Goal: Information Seeking & Learning: Find specific fact

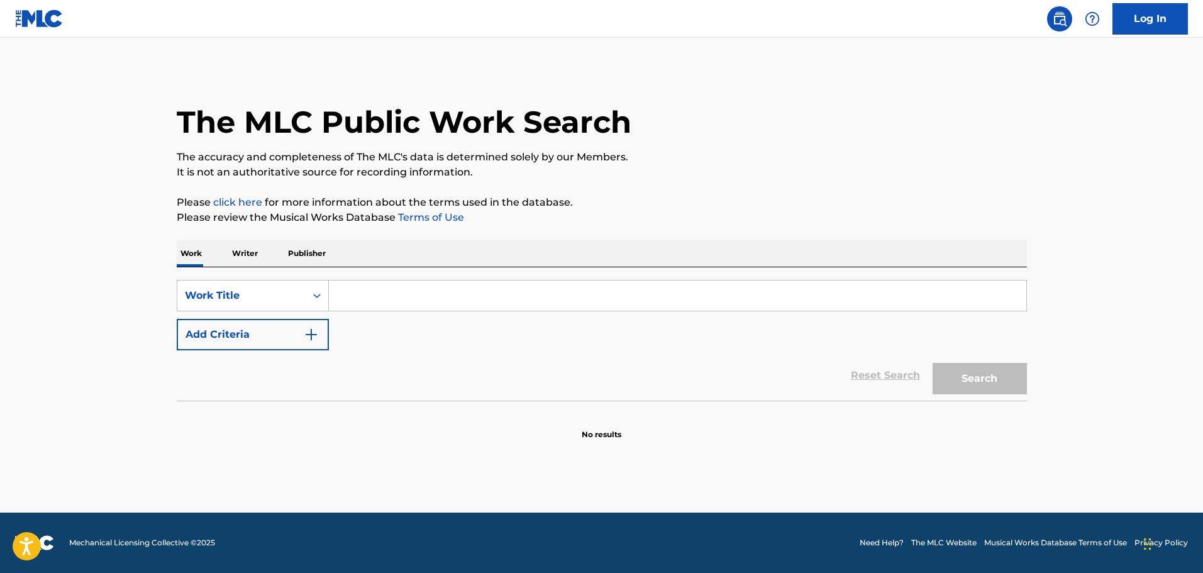
click at [373, 290] on input "Search Form" at bounding box center [677, 295] width 697 height 30
paste input "I'M A Diva (Need Nobody)"
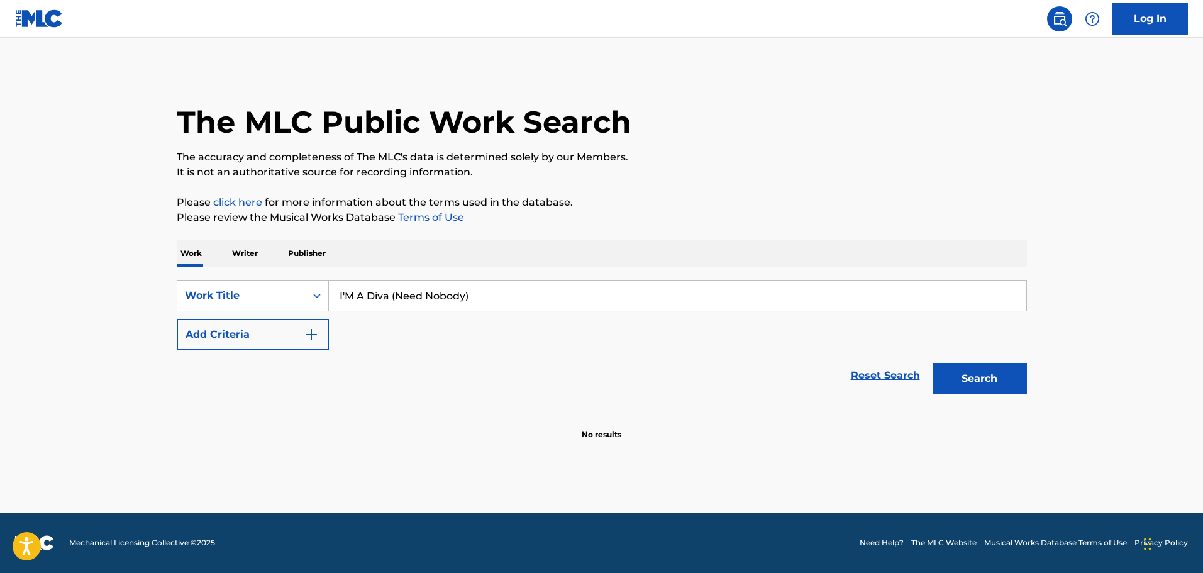
type input "I'M A Diva (Need Nobody)"
drag, startPoint x: 295, startPoint y: 343, endPoint x: 332, endPoint y: 341, distance: 36.5
click at [306, 343] on button "Add Criteria" at bounding box center [253, 334] width 152 height 31
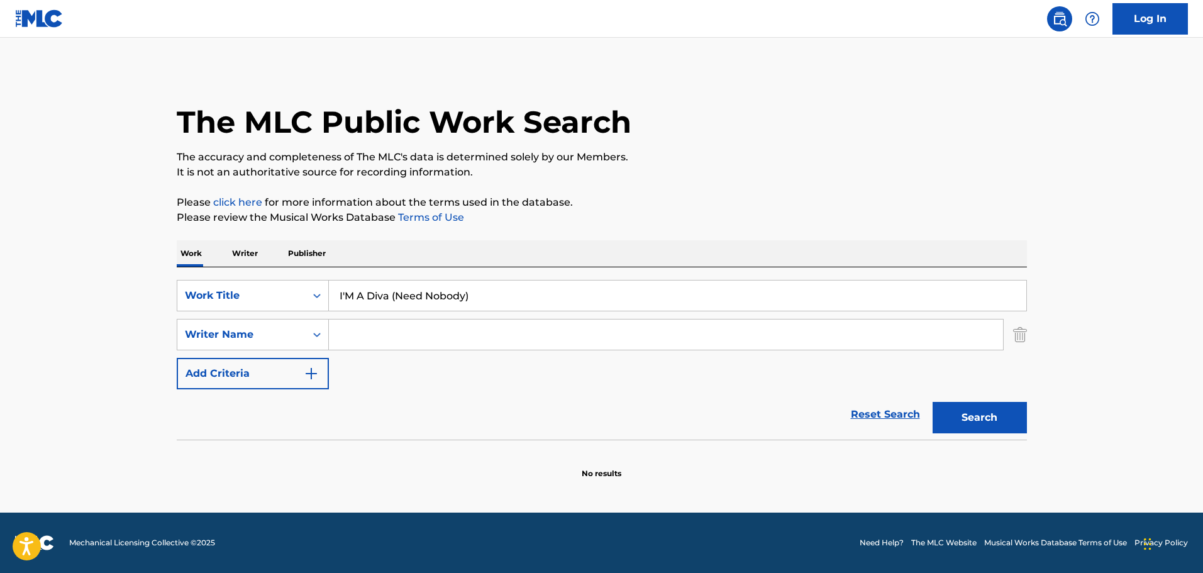
click at [375, 332] on input "Search Form" at bounding box center [666, 334] width 674 height 30
paste input "[PERSON_NAME]"
type input "[PERSON_NAME]"
click at [1035, 415] on div "The MLC Public Work Search The accuracy and completeness of The MLC's data is d…" at bounding box center [602, 274] width 880 height 410
click at [995, 417] on button "Search" at bounding box center [979, 417] width 94 height 31
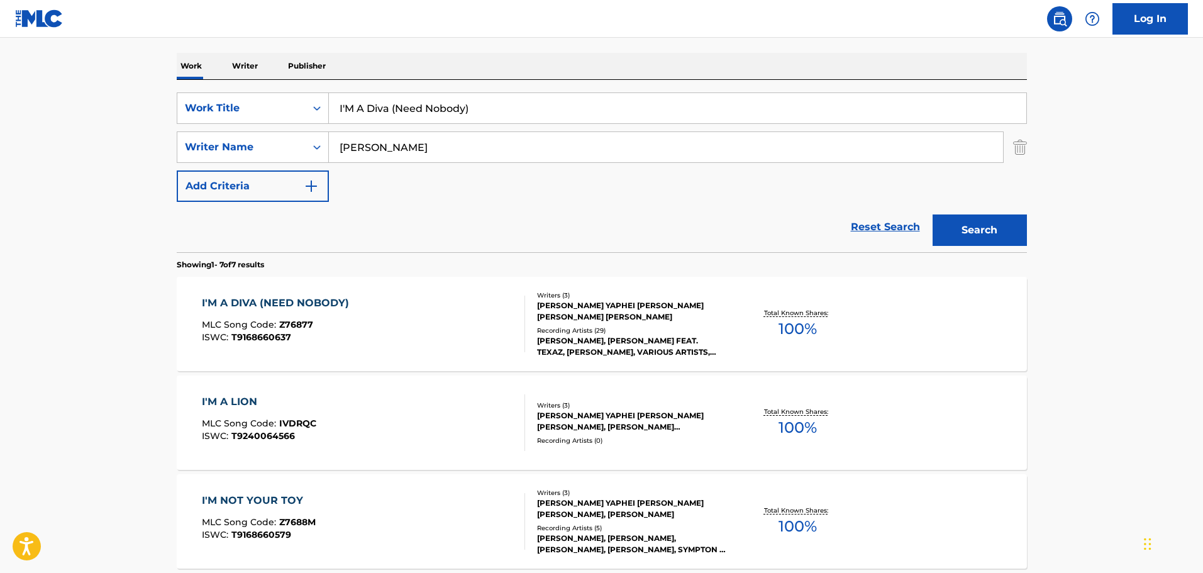
scroll to position [189, 0]
click at [452, 341] on div "I'M A DIVA (NEED NOBODY) MLC Song Code : Z76877 ISWC : T9168660637" at bounding box center [363, 322] width 323 height 57
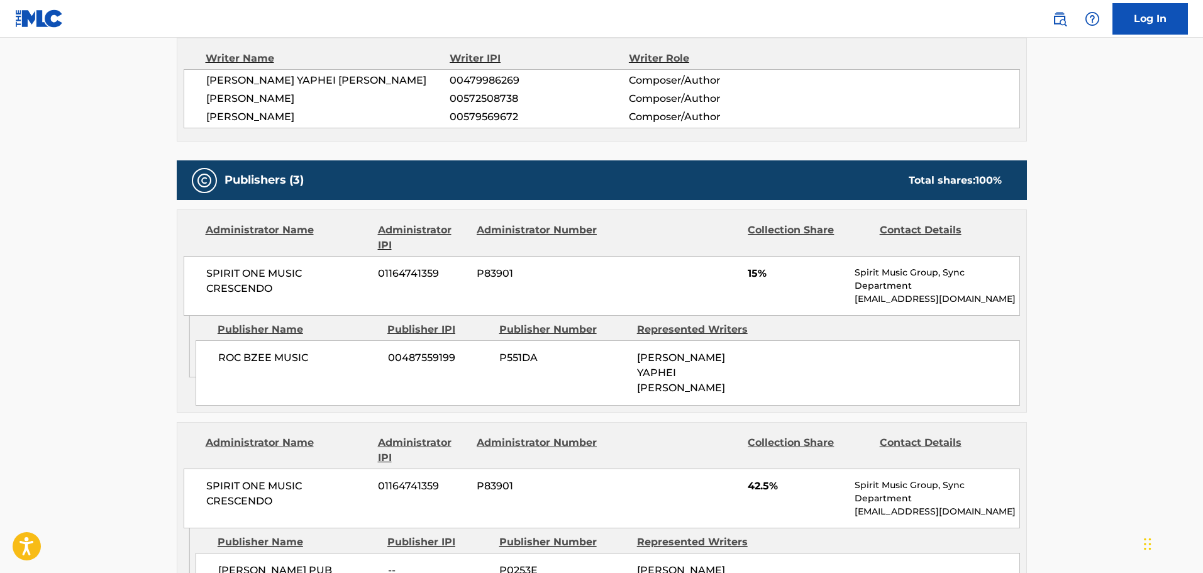
scroll to position [503, 0]
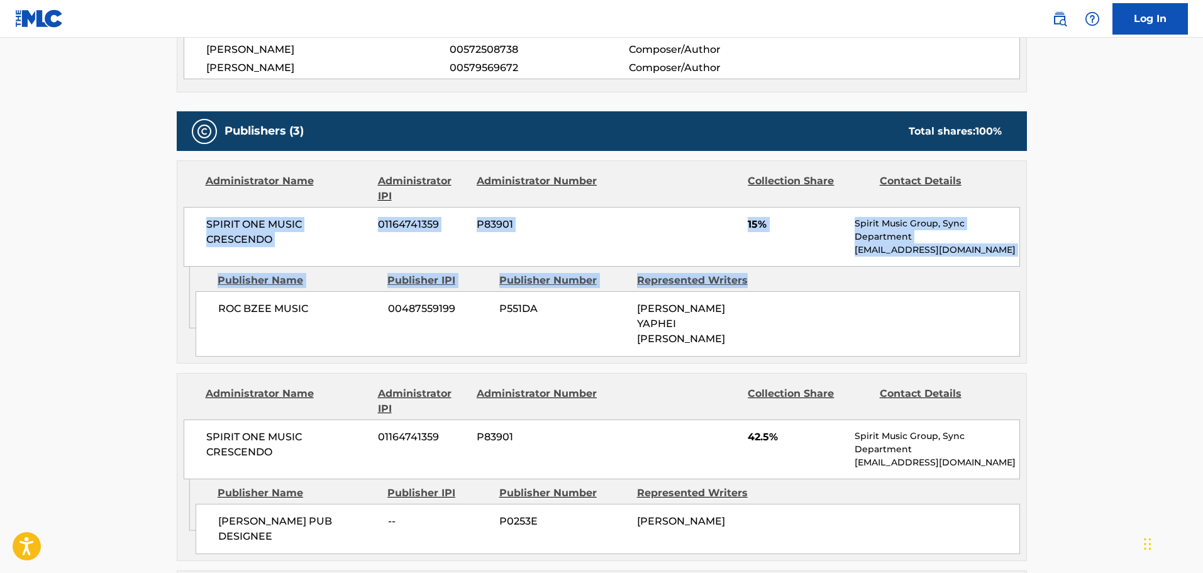
drag, startPoint x: 202, startPoint y: 221, endPoint x: 832, endPoint y: 267, distance: 631.0
click at [832, 267] on div "Administrator Name Administrator IPI Administrator Number Collection Share Cont…" at bounding box center [602, 261] width 850 height 203
click at [662, 233] on div "SPIRIT ONE MUSIC CRESCENDO 01164741359 P83901 15% Spirit Music Group, Sync Depa…" at bounding box center [602, 237] width 836 height 60
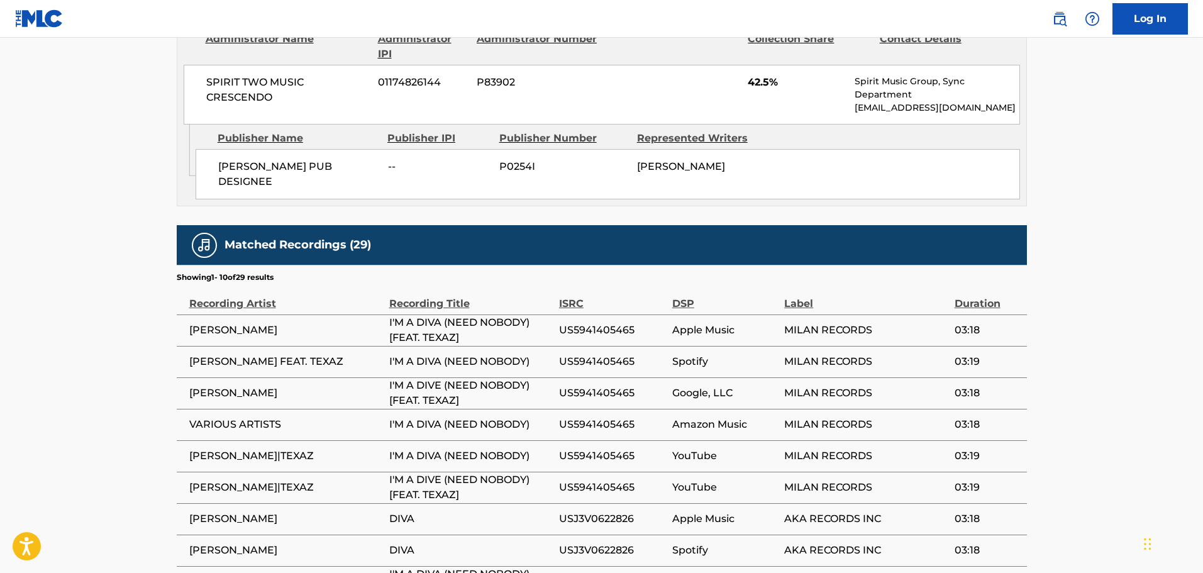
scroll to position [1069, 0]
